Goal: Feedback & Contribution: Contribute content

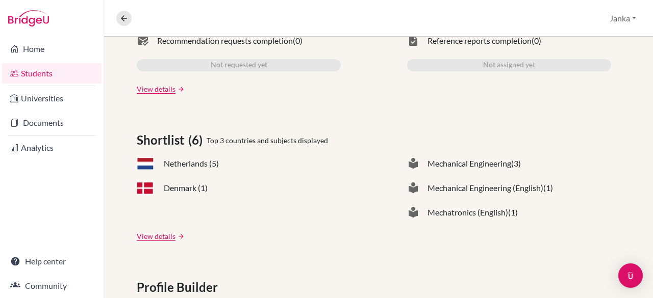
scroll to position [359, 0]
click at [138, 231] on link "View details" at bounding box center [156, 236] width 39 height 11
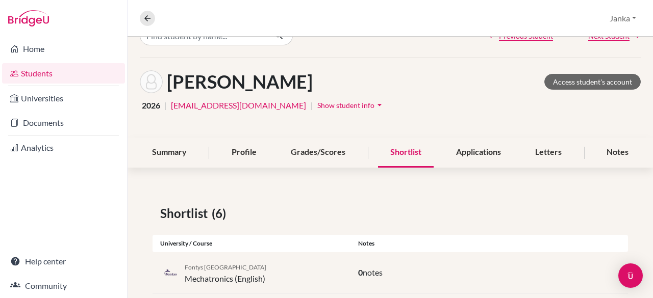
scroll to position [23, 0]
click at [559, 82] on link "Access student's account" at bounding box center [592, 81] width 96 height 16
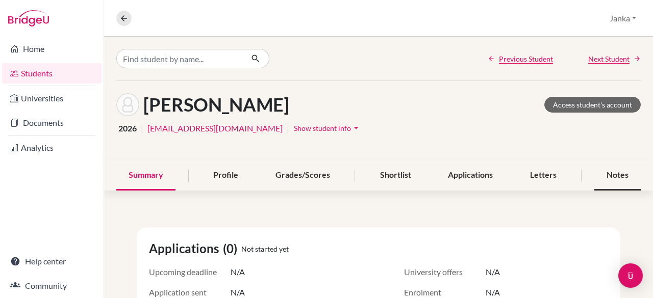
click at [616, 170] on div "Notes" at bounding box center [617, 176] width 46 height 30
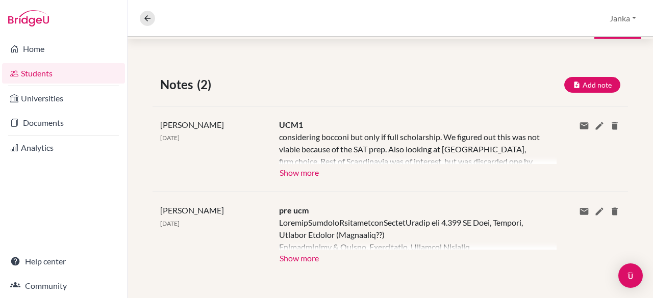
scroll to position [152, 0]
click at [289, 172] on button "Show more" at bounding box center [299, 171] width 40 height 15
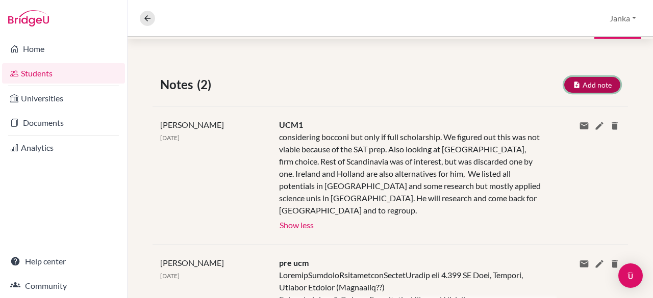
click at [588, 84] on button "Add note" at bounding box center [592, 85] width 56 height 16
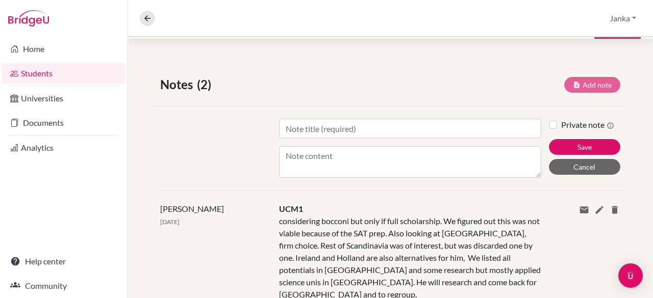
click at [371, 116] on div "Title Content Private note Save Cancel" at bounding box center [390, 148] width 475 height 84
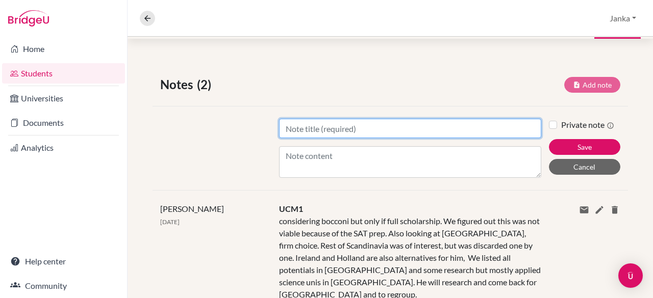
click at [368, 125] on input "Title" at bounding box center [410, 128] width 262 height 19
type input "UCM2"
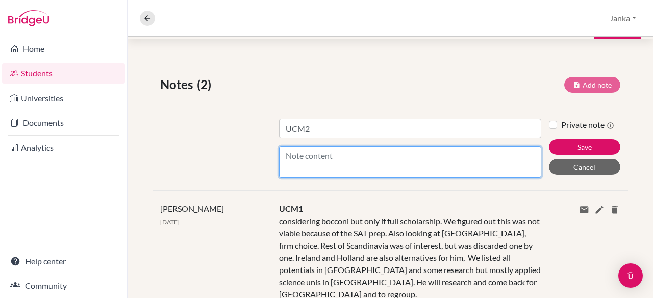
click at [360, 157] on textarea "Content" at bounding box center [410, 162] width 262 height 32
paste textarea "Circular and Automotive Engineering is out of the picture, he didn’t like the c…"
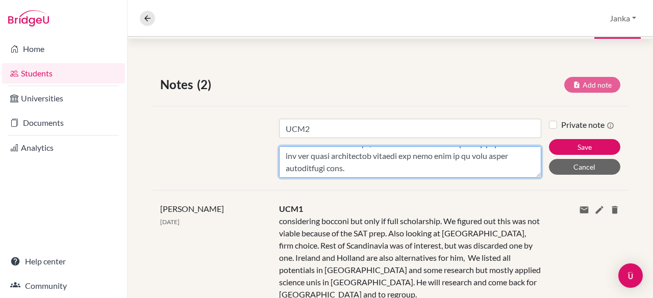
scroll to position [233, 0]
type textarea "Circular and Automotive Engineering is out of the picture, he didn’t like the c…"
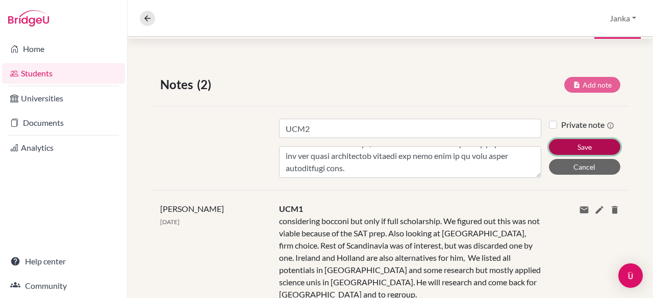
click at [566, 143] on button "Save" at bounding box center [584, 147] width 71 height 16
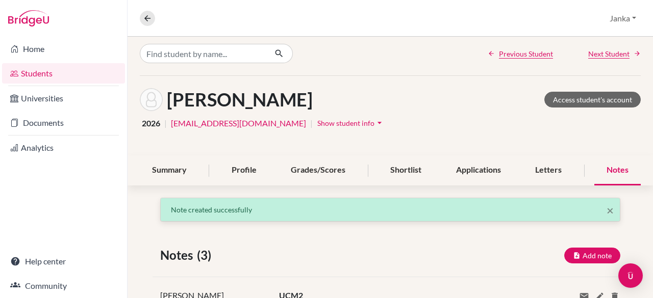
scroll to position [0, 0]
